Goal: Information Seeking & Learning: Learn about a topic

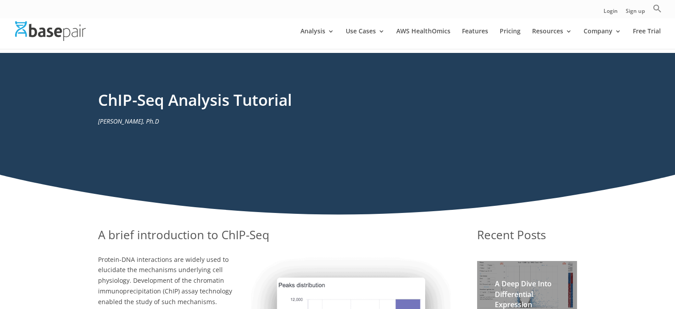
scroll to position [7, 0]
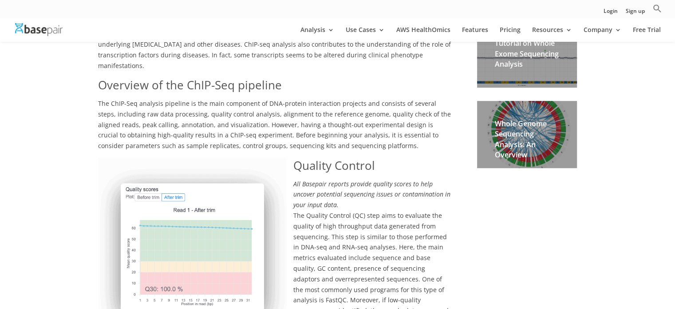
scroll to position [487, 0]
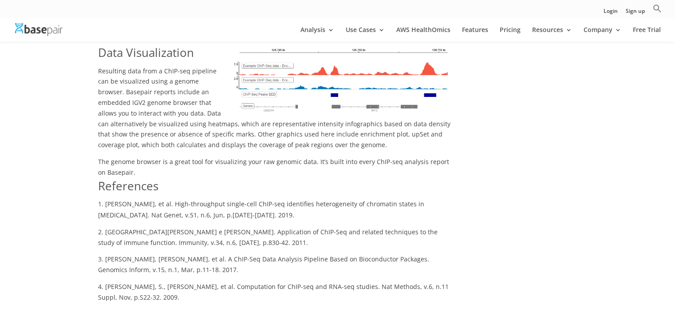
scroll to position [1446, 0]
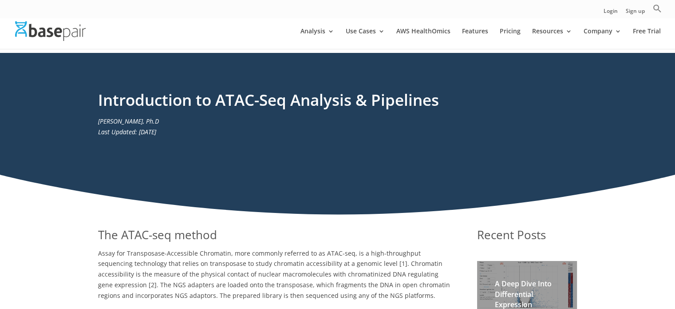
click at [43, 206] on div "Introduction to ATAC-Seq Analysis & Pipelines Amit U Sinha, Ph.D Last Updated: …" at bounding box center [337, 134] width 675 height 162
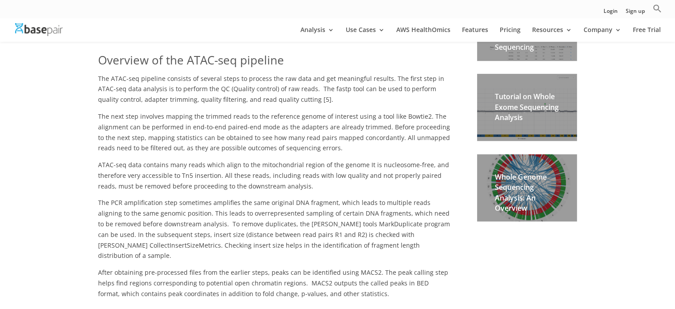
scroll to position [480, 0]
